Goal: Navigation & Orientation: Understand site structure

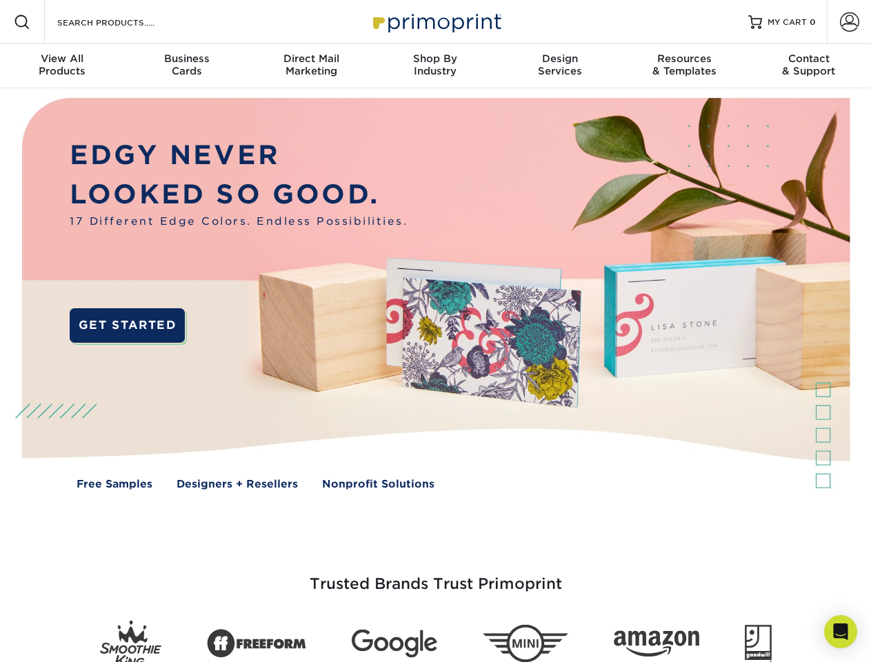
click at [435, 331] on img at bounding box center [435, 303] width 862 height 431
click at [22, 22] on span at bounding box center [22, 22] width 17 height 17
click at [849, 22] on span at bounding box center [849, 21] width 19 height 19
click at [62, 66] on div "View All Products" at bounding box center [62, 64] width 124 height 25
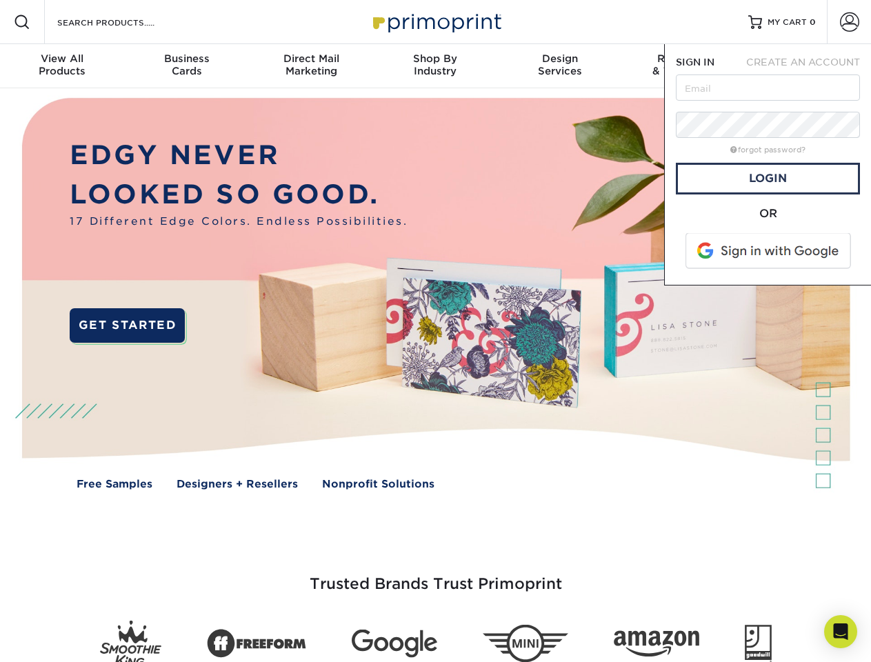
click at [186, 66] on div "Business Cards" at bounding box center [186, 64] width 124 height 25
click at [311, 66] on div "Direct Mail Marketing" at bounding box center [311, 64] width 124 height 25
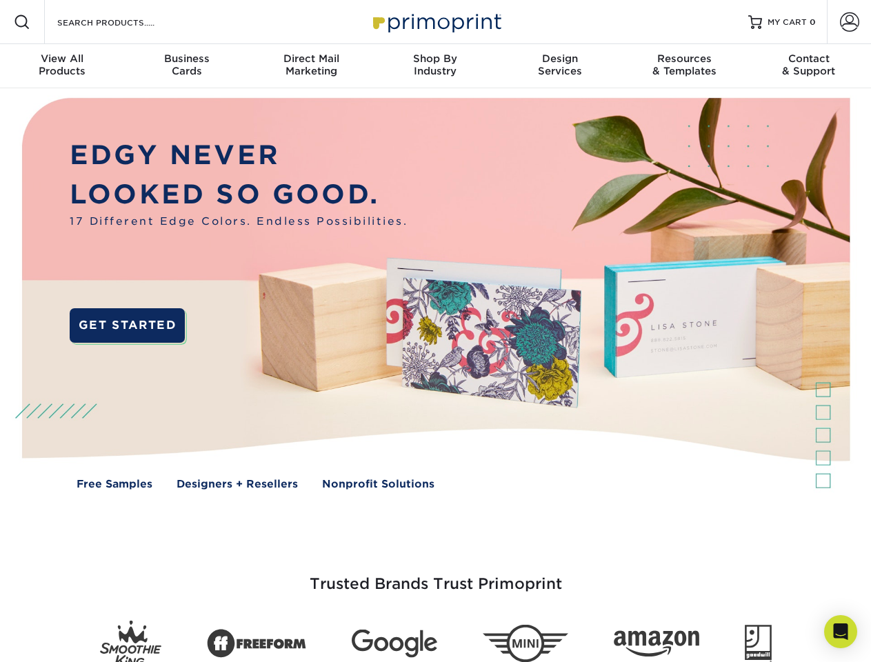
click at [435, 66] on div "Shop By Industry" at bounding box center [435, 64] width 124 height 25
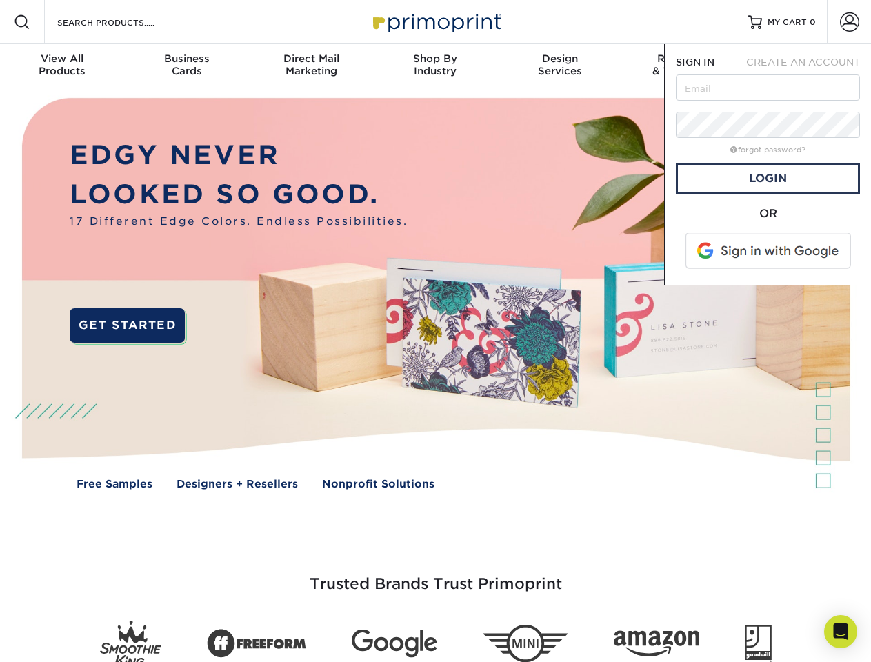
click at [560, 66] on div "Design Services" at bounding box center [560, 64] width 124 height 25
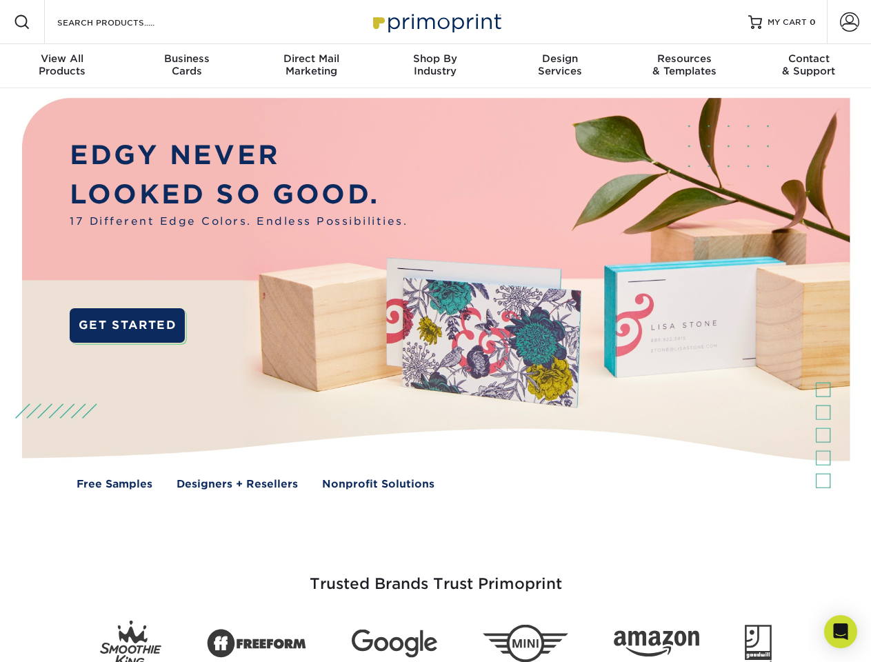
click at [684, 66] on span "SIGN IN" at bounding box center [695, 62] width 39 height 11
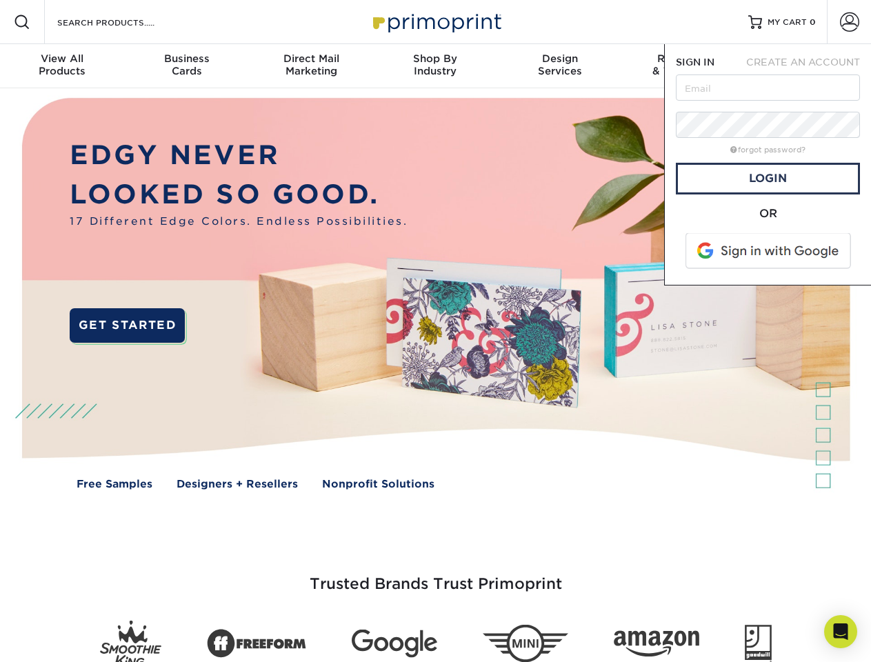
click at [809, 66] on div "Contact & Support" at bounding box center [809, 64] width 124 height 25
